Goal: Transaction & Acquisition: Download file/media

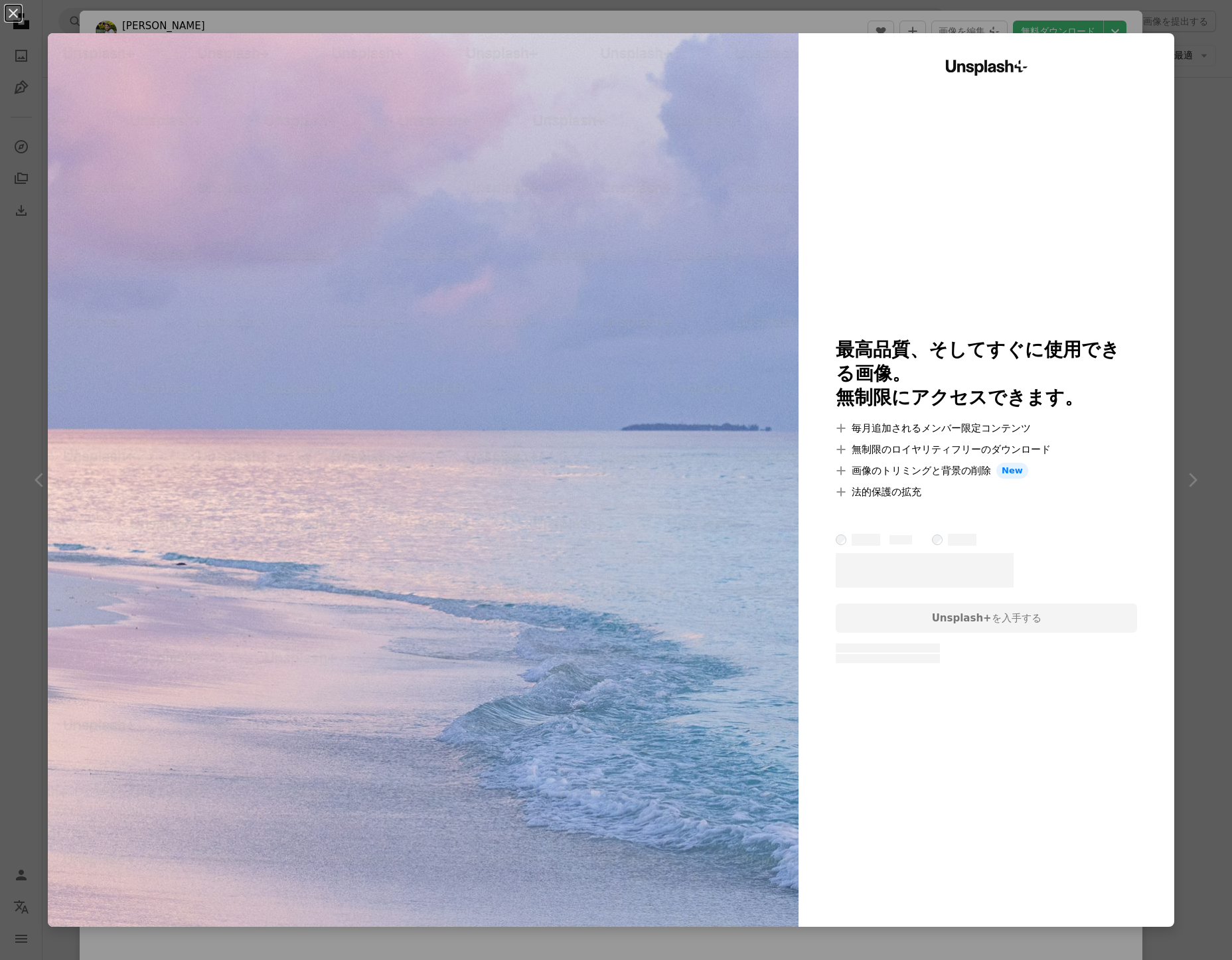
scroll to position [1036, 0]
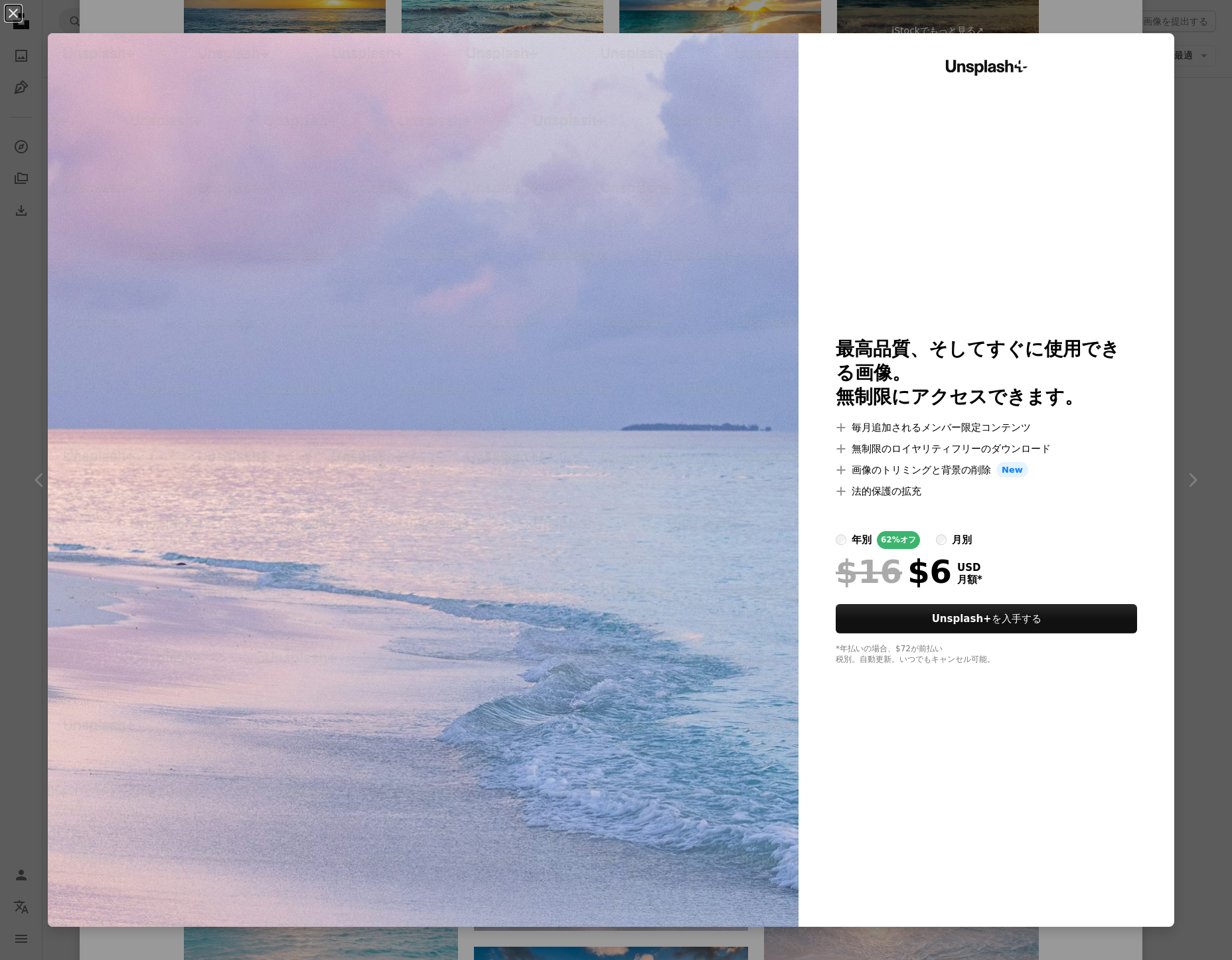
click at [1208, 440] on div "An X shape Unsplash+ 最高品質、そしてすぐに使用できる画像。 無制限にアクセスできます。 A plus sign 毎月追加されるメンバー限…" at bounding box center [616, 480] width 1232 height 960
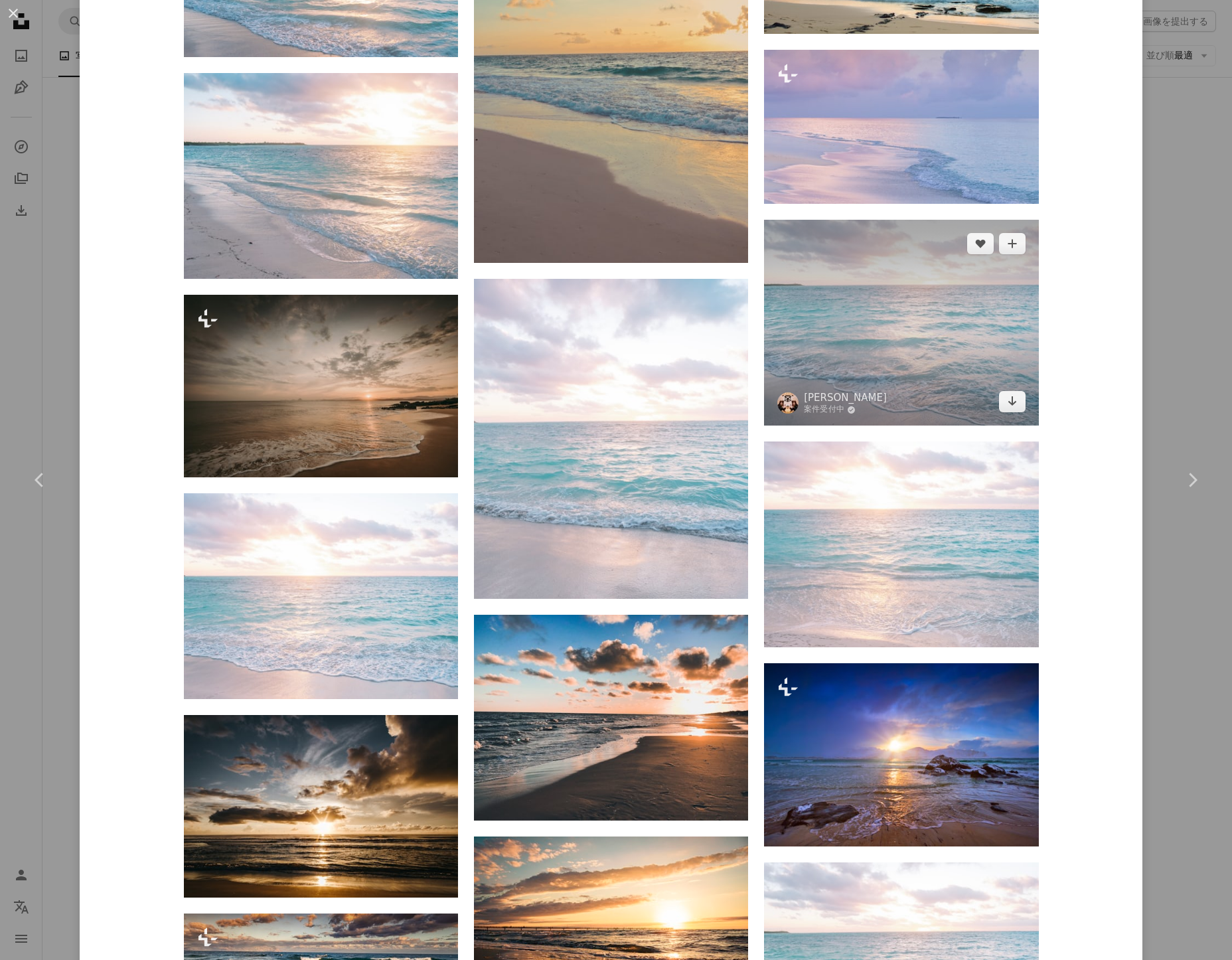
scroll to position [1368, 0]
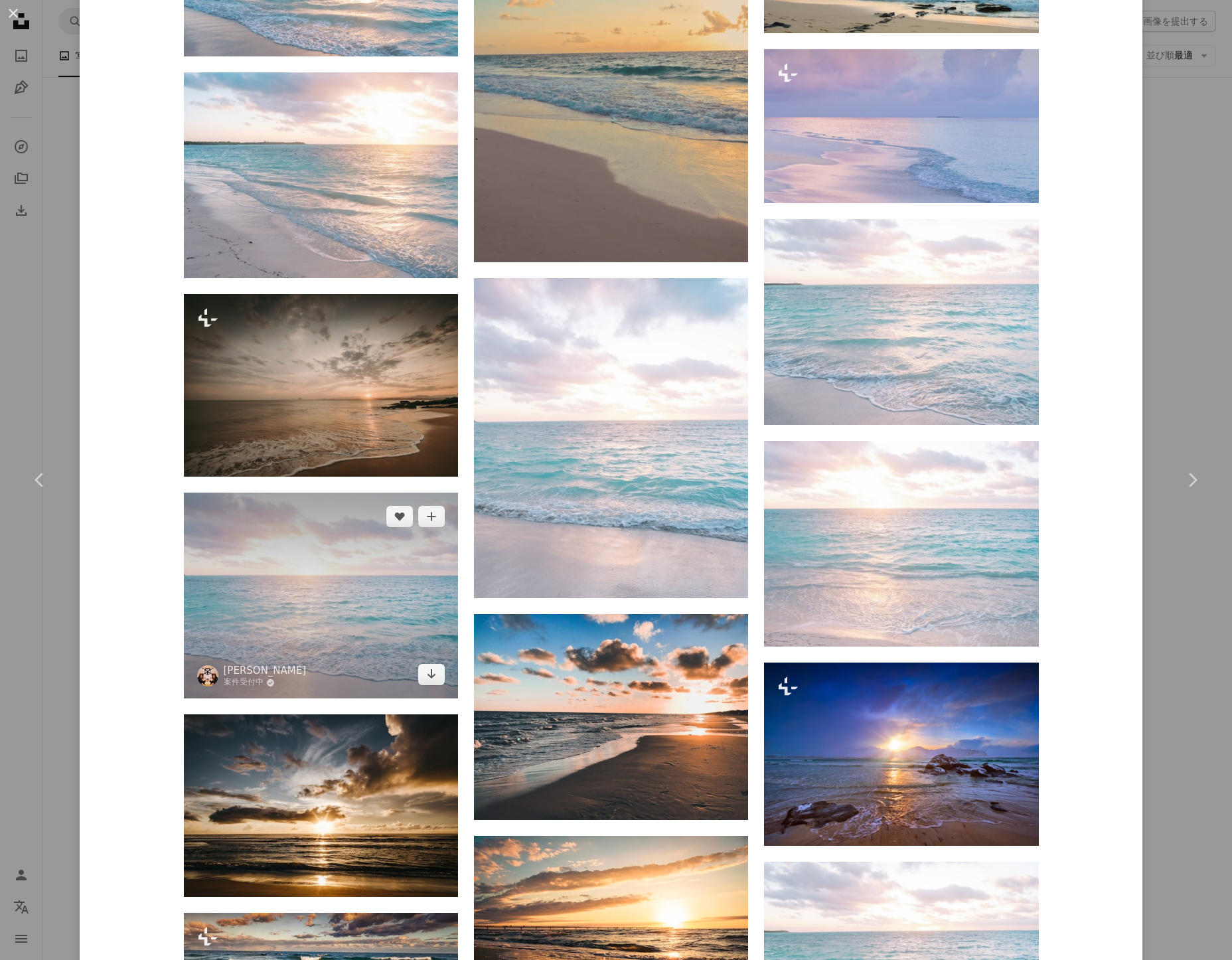
click at [329, 574] on img at bounding box center [321, 595] width 274 height 206
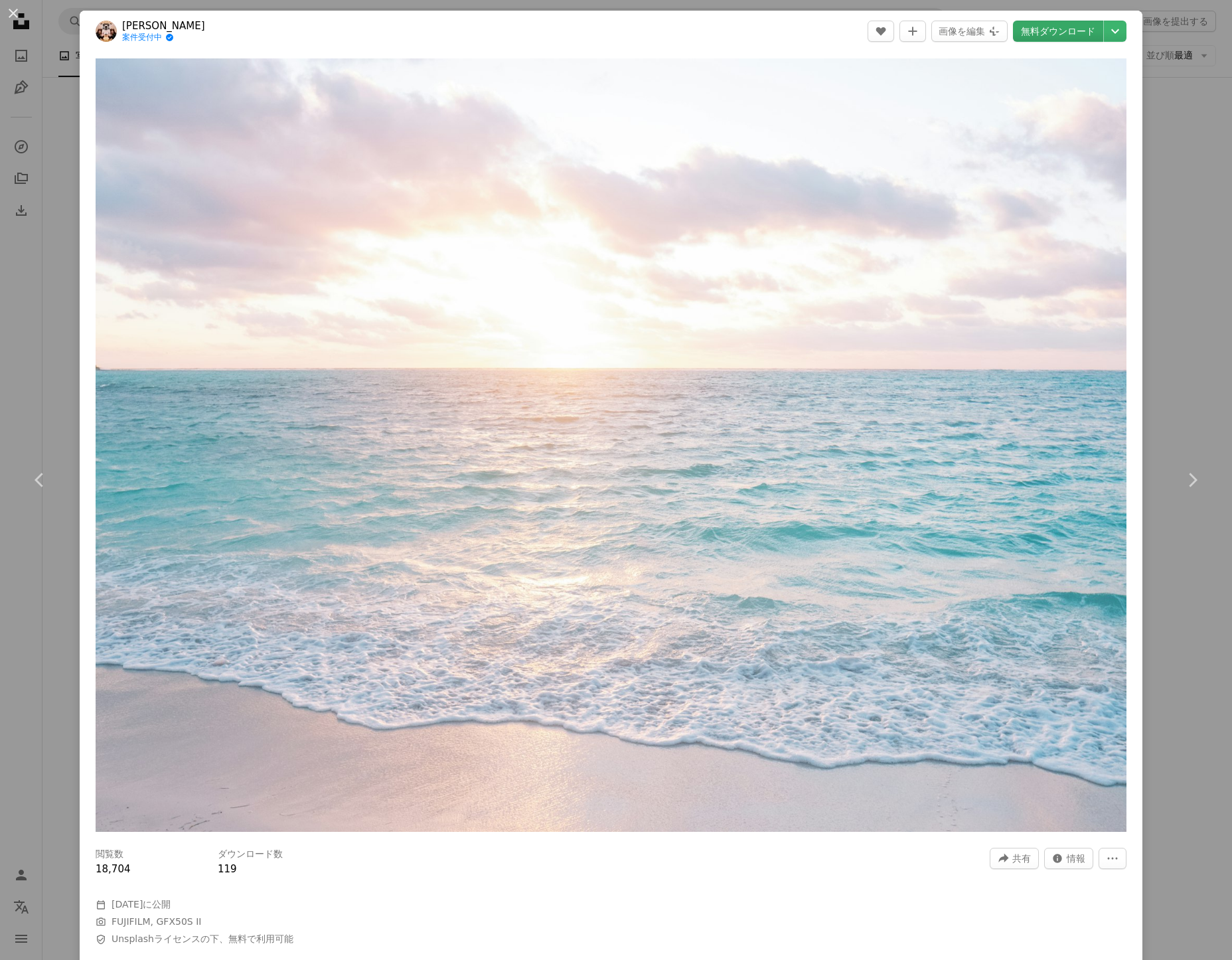
click at [1064, 22] on link "無料ダウンロード" at bounding box center [1059, 32] width 91 height 22
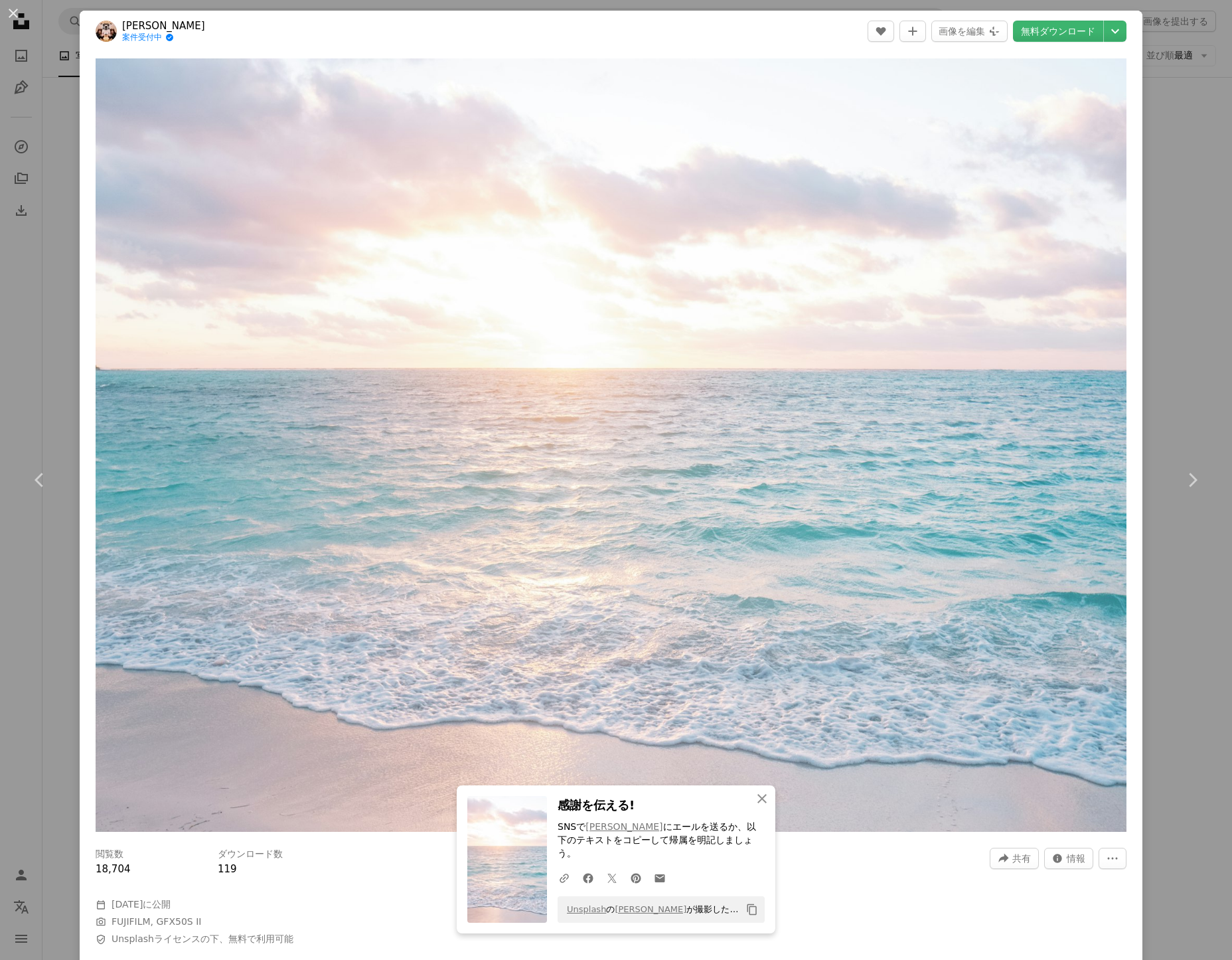
click at [1169, 82] on div "An X shape Chevron left Chevron right An X shape 閉じる 感謝を伝える! SNSで [PERSON_NAME]…" at bounding box center [616, 480] width 1232 height 960
